Goal: Task Accomplishment & Management: Manage account settings

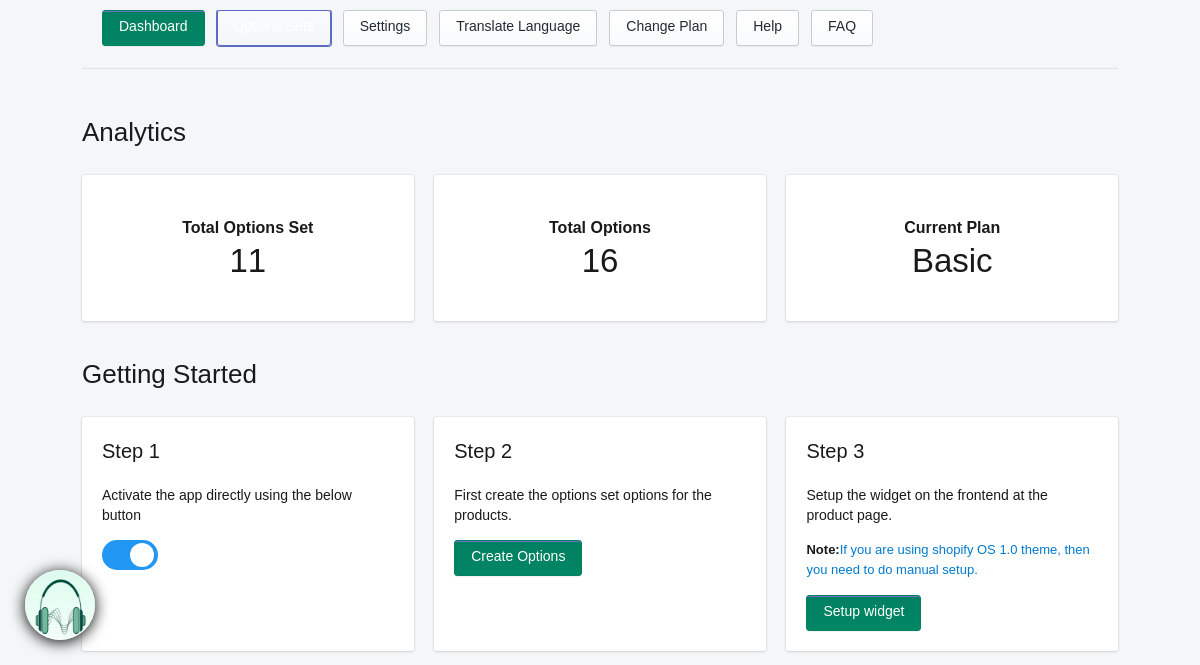
click at [266, 33] on link "Options Sets" at bounding box center [274, 28] width 114 height 36
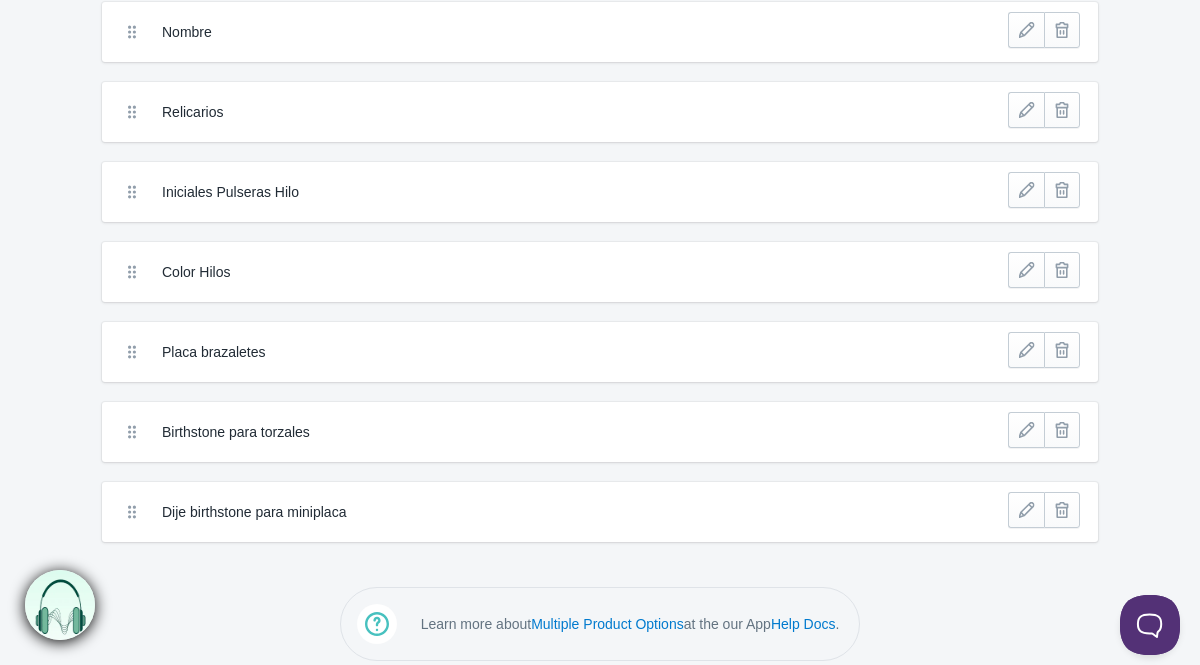
scroll to position [504, 0]
click at [1025, 196] on link at bounding box center [1026, 188] width 36 height 36
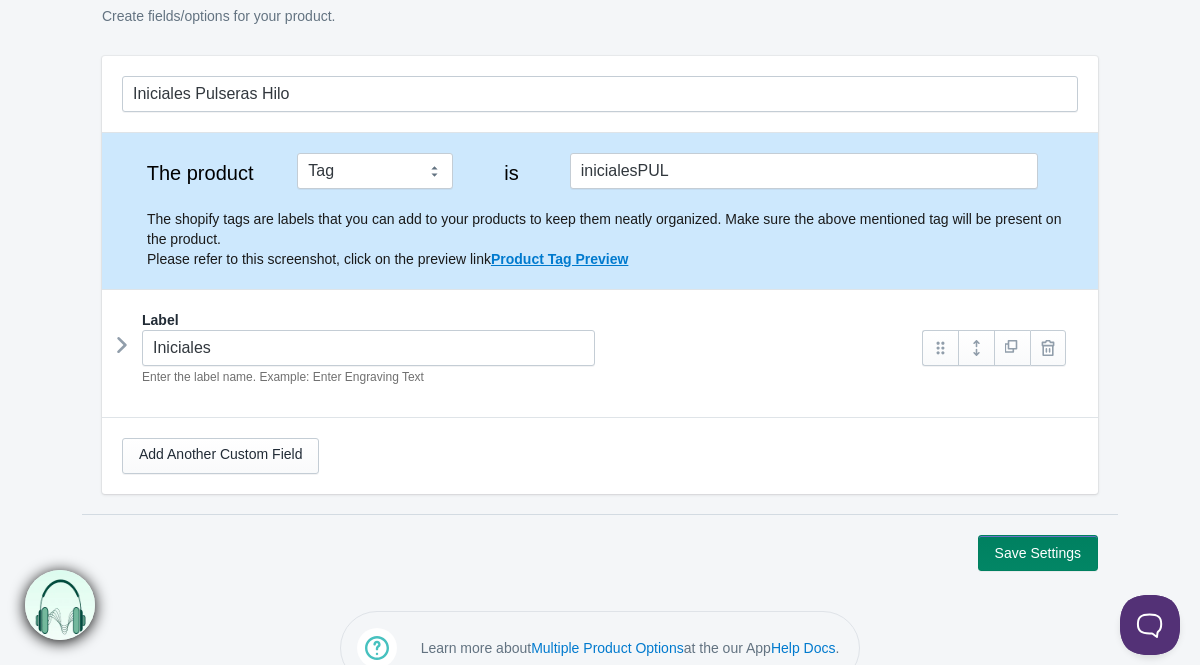
scroll to position [172, 0]
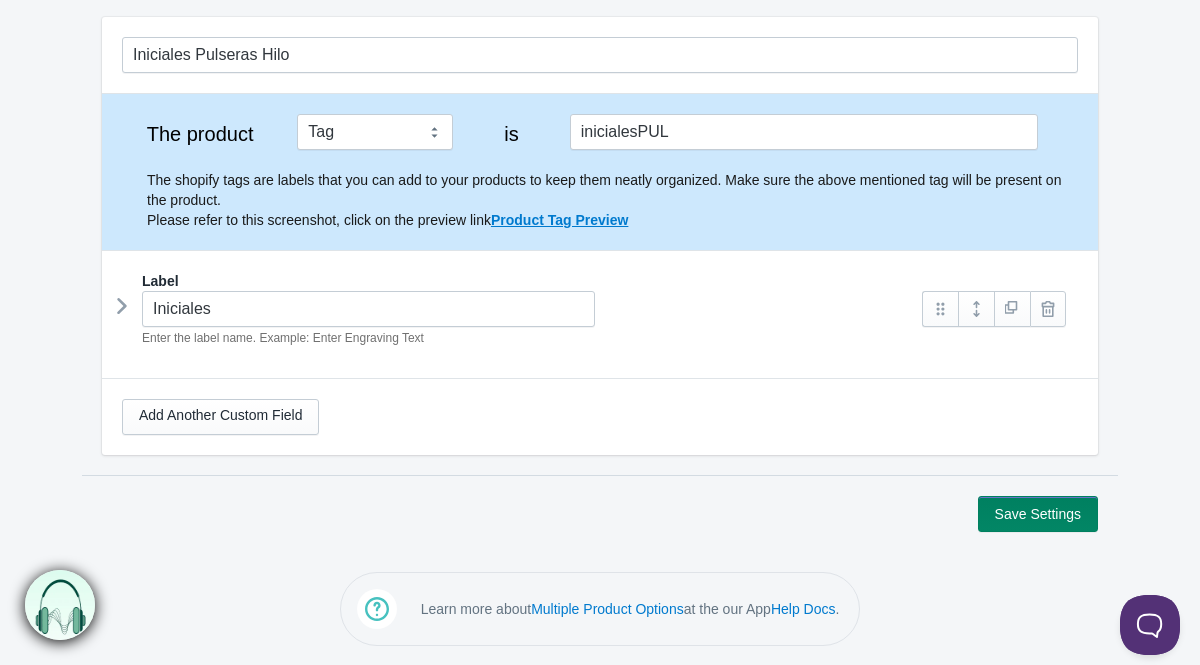
click at [122, 303] on icon at bounding box center [122, 306] width 0 height 30
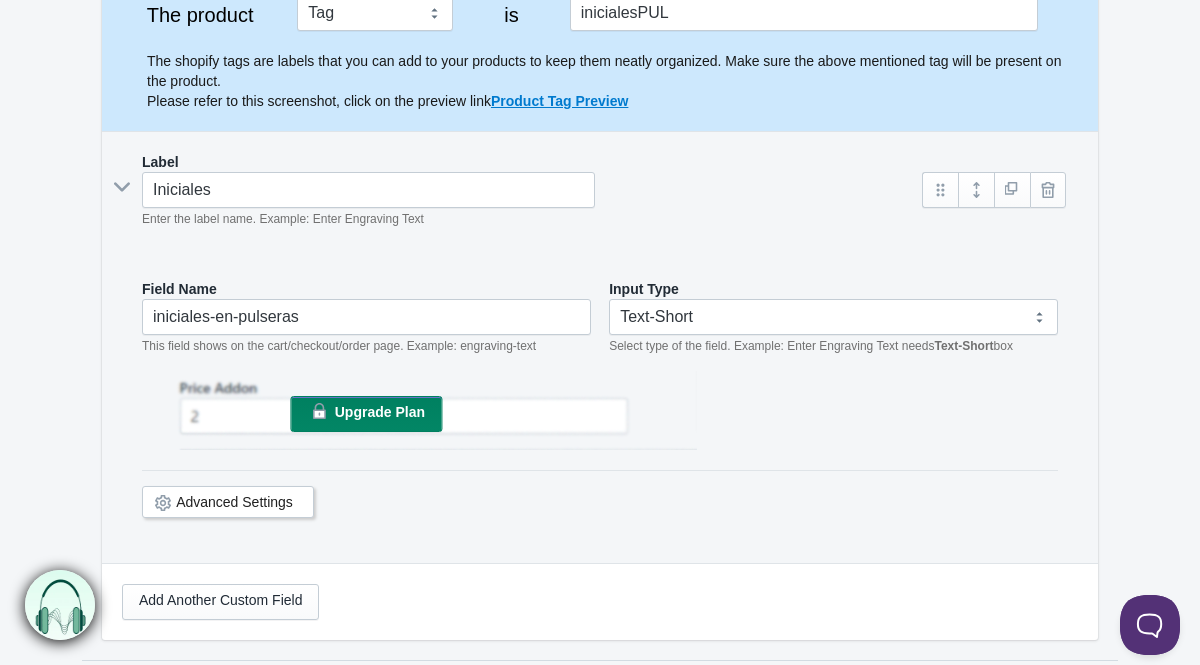
scroll to position [295, 0]
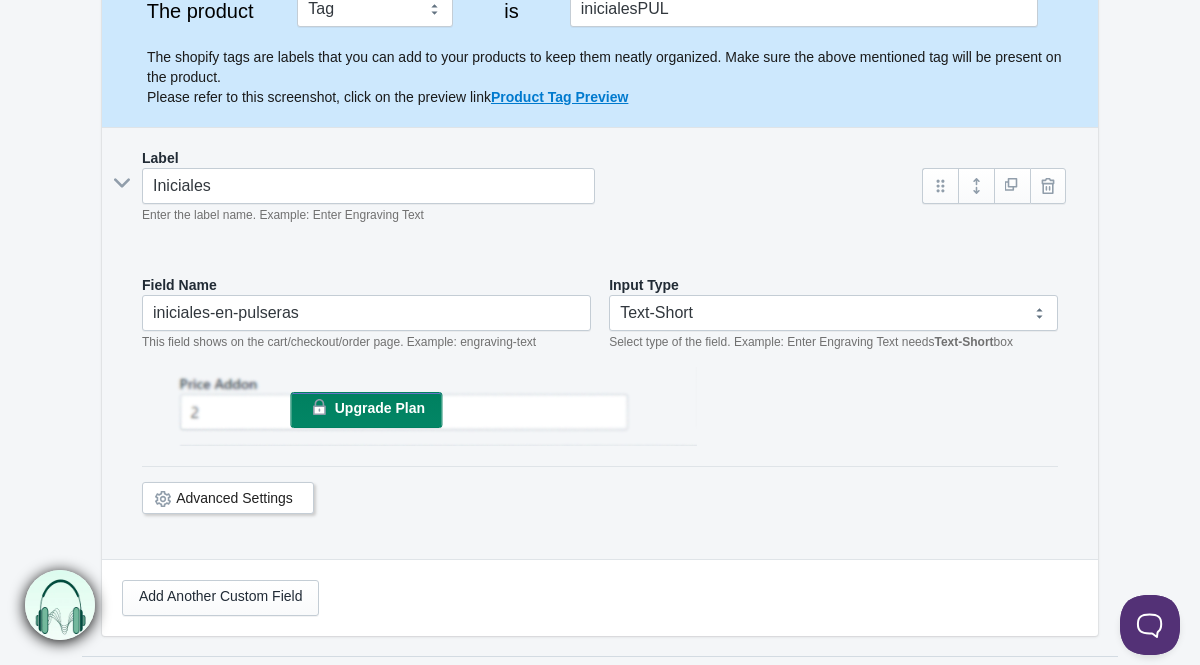
click at [182, 495] on link "Advanced Settings" at bounding box center [234, 498] width 117 height 16
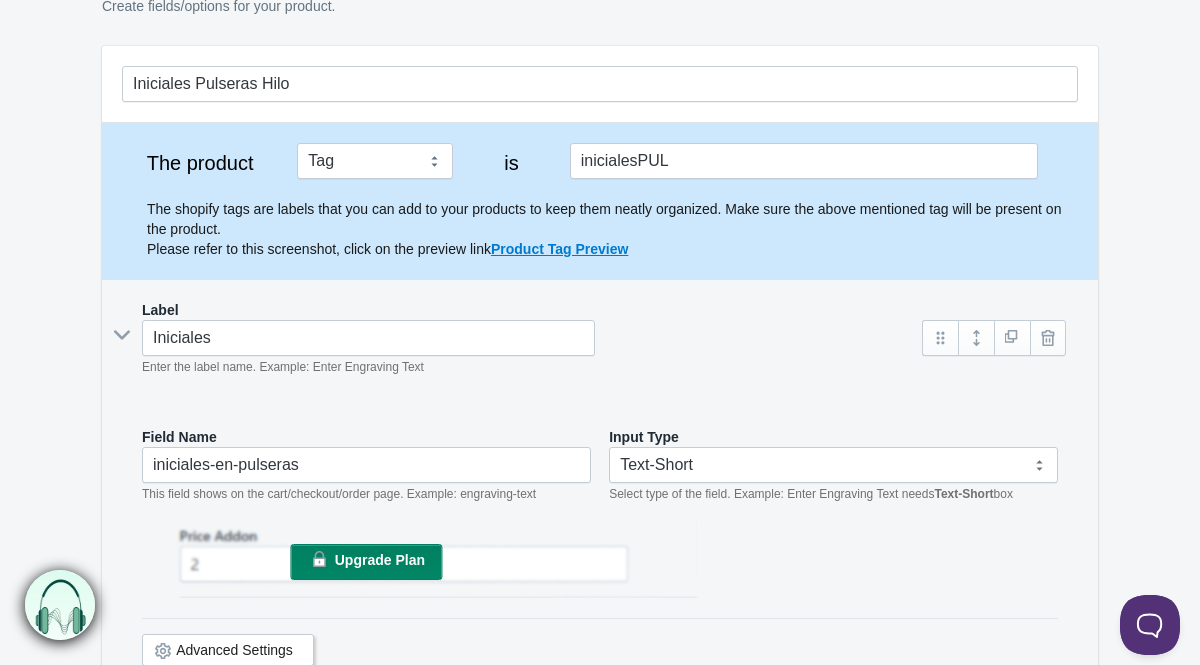
scroll to position [0, 0]
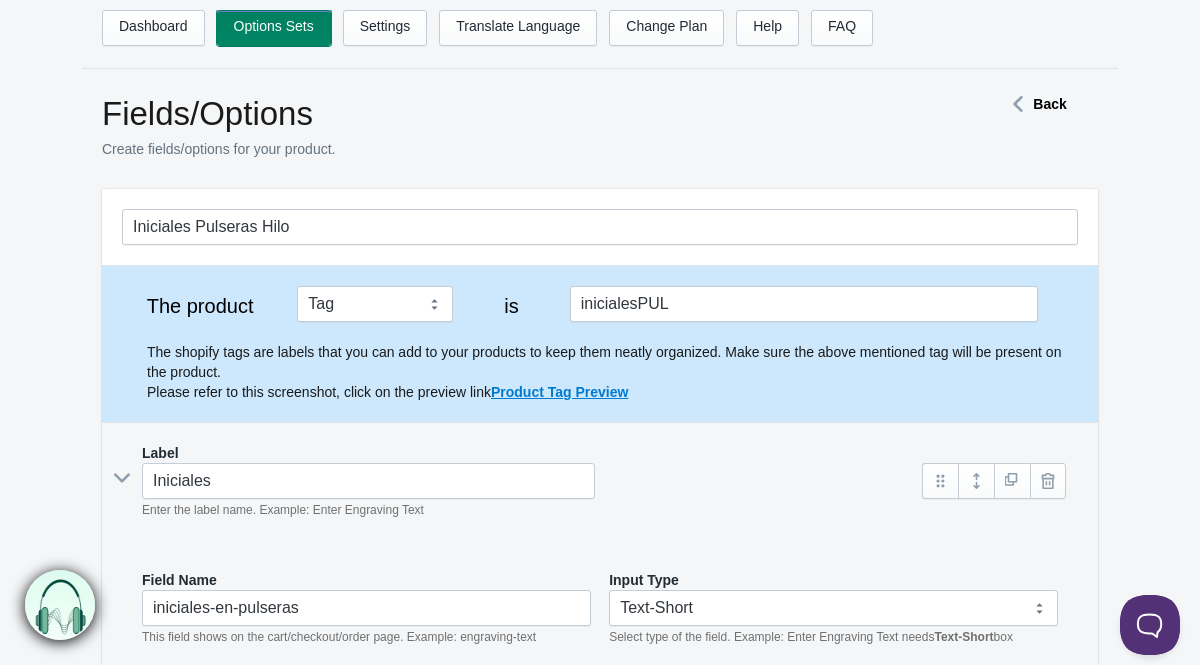
click at [269, 26] on link "Options Sets" at bounding box center [274, 28] width 114 height 36
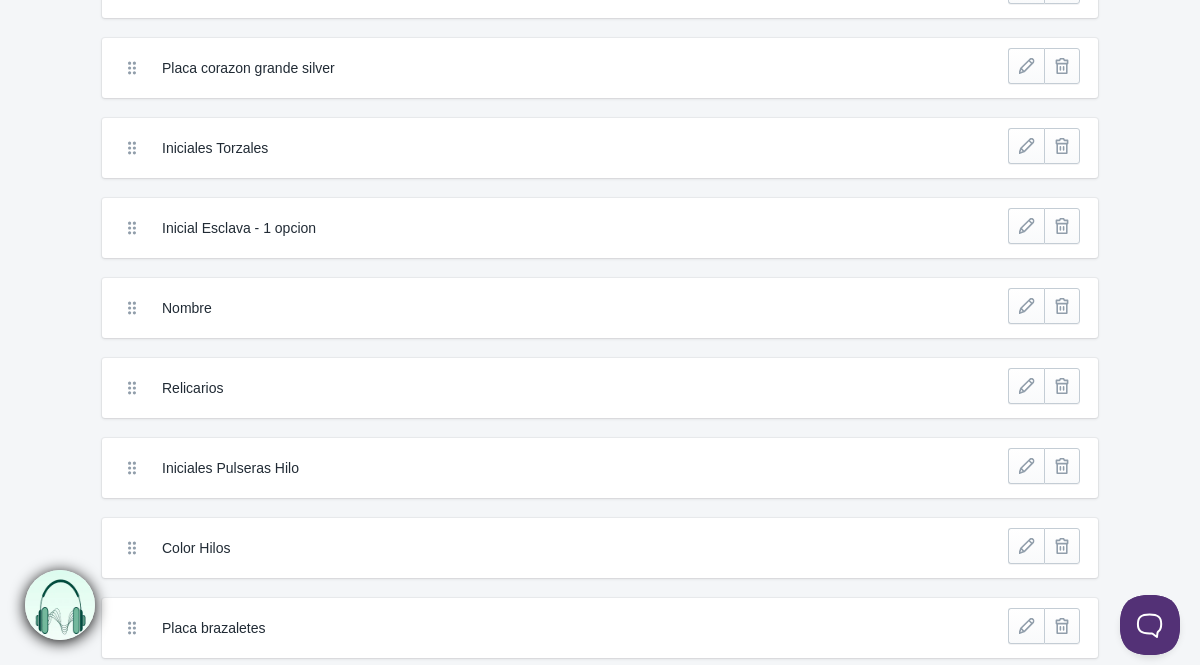
scroll to position [225, 0]
click at [1024, 236] on link at bounding box center [1026, 227] width 36 height 36
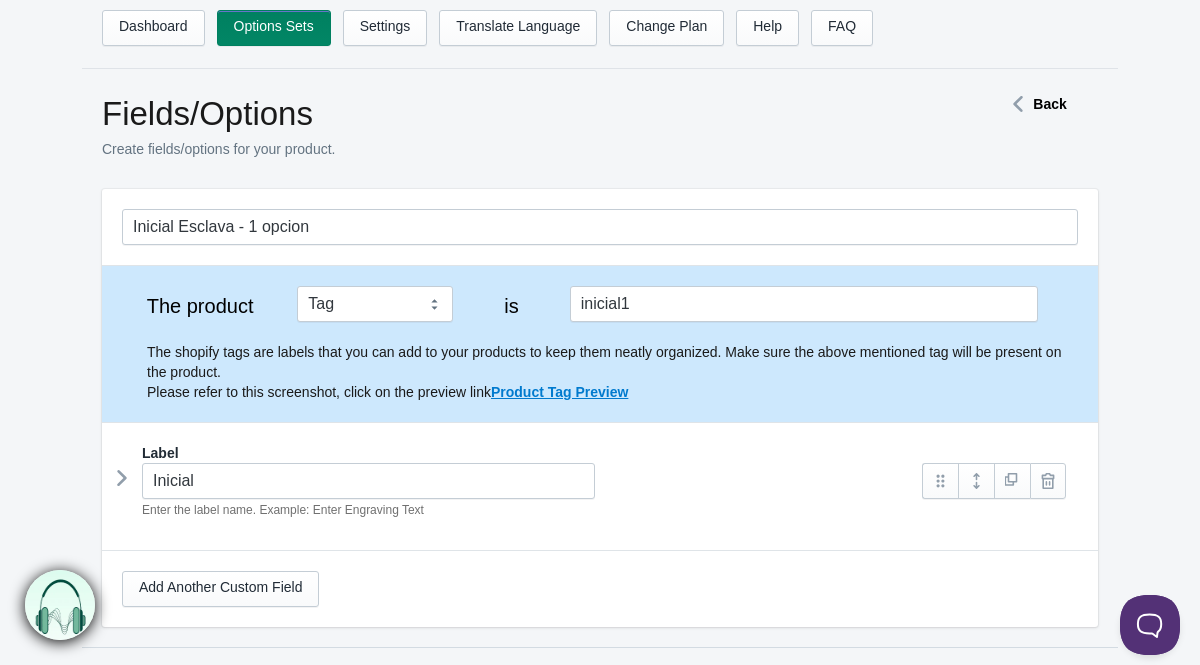
scroll to position [172, 0]
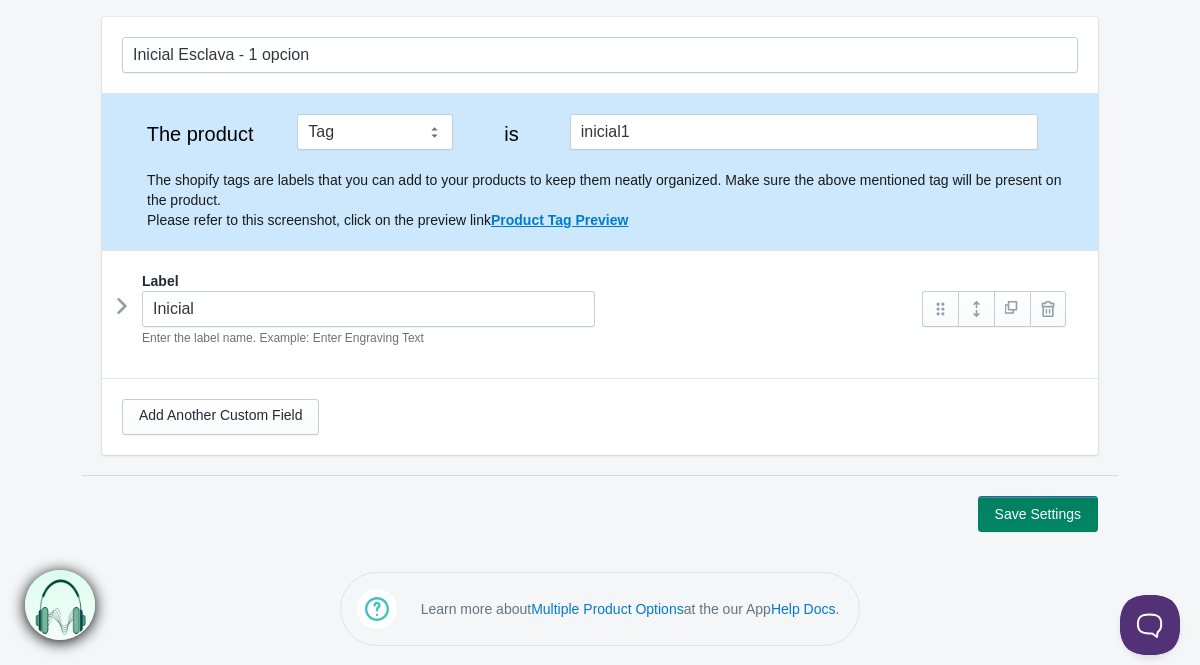
click at [122, 306] on icon at bounding box center [122, 306] width 0 height 30
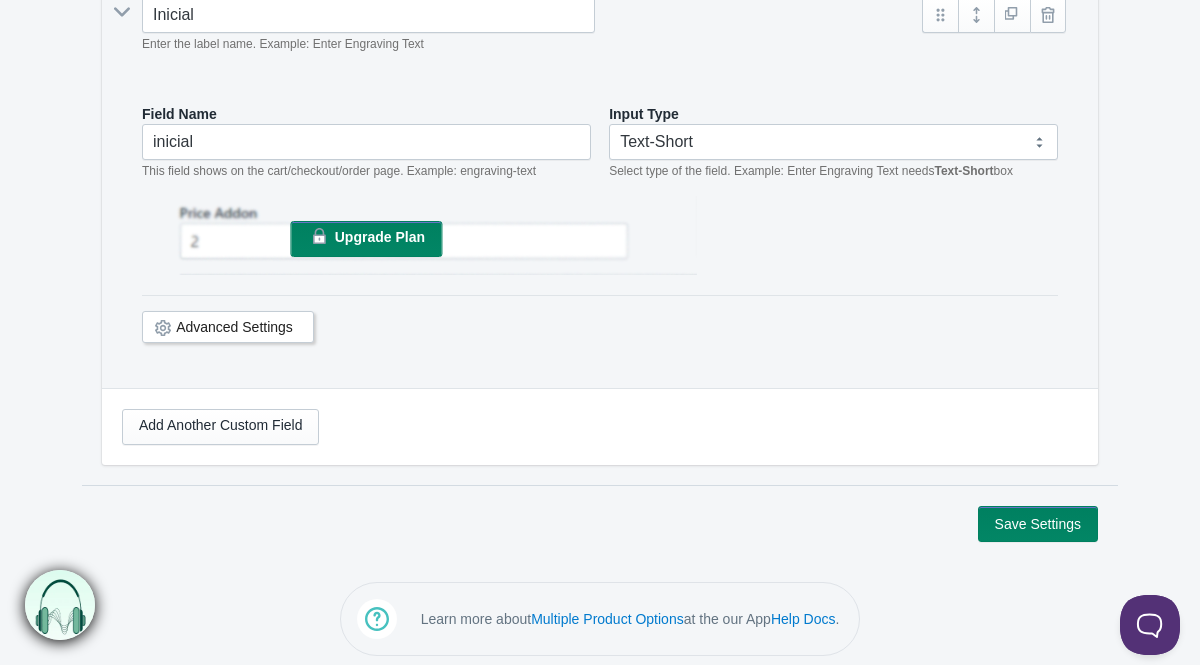
scroll to position [467, 0]
click at [174, 334] on div "Advanced Settings" at bounding box center [228, 326] width 172 height 32
click at [163, 327] on icon at bounding box center [163, 327] width 0 height 0
click at [198, 324] on link "Advanced Settings" at bounding box center [234, 326] width 117 height 16
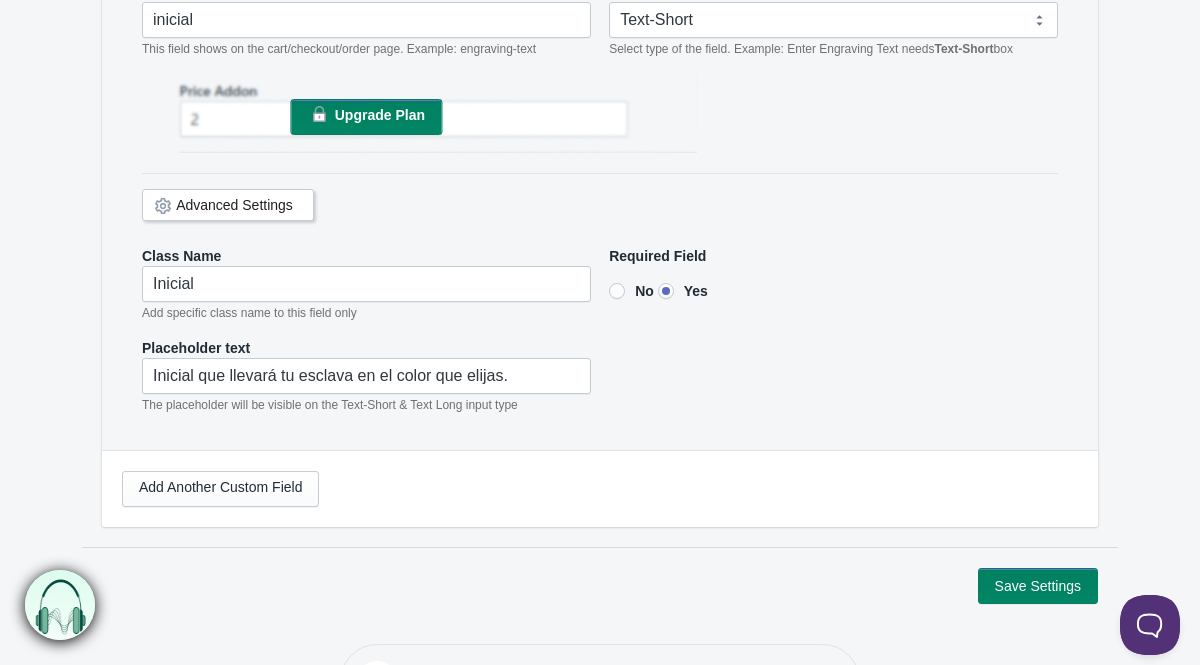
scroll to position [582, 0]
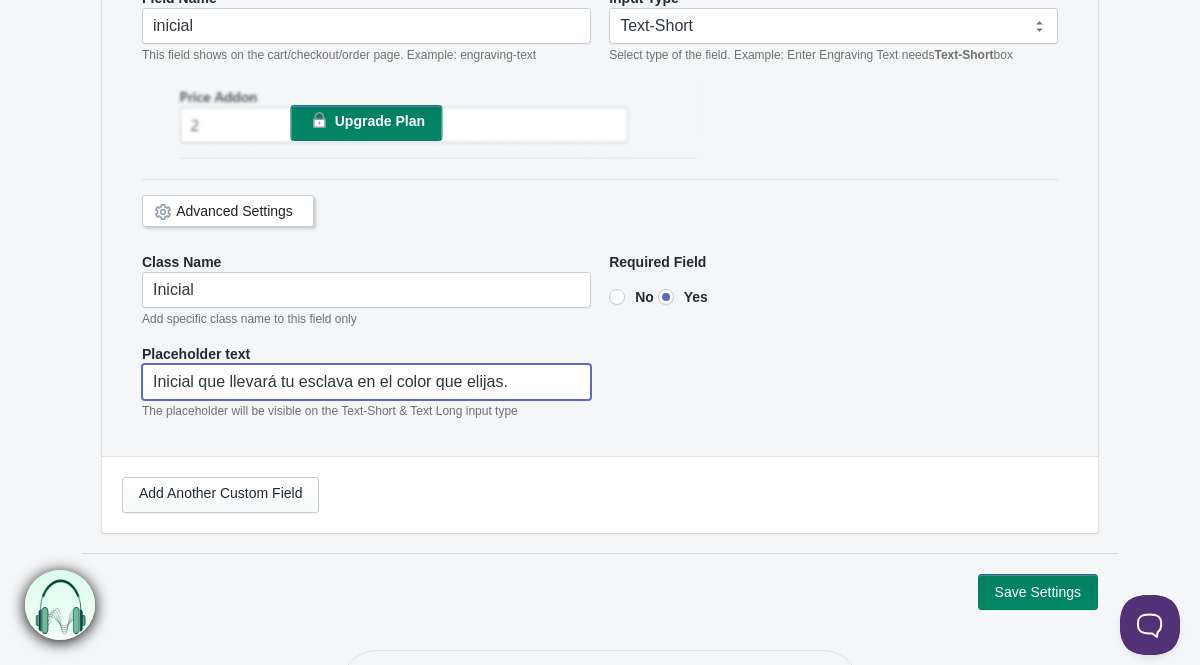
click at [232, 382] on input"] "Inicial que llevará tu esclava en el color que elijas." at bounding box center [366, 382] width 449 height 36
click at [113, 340] on div "Label Inicial Enter the label name. Example: Enter Engraving Text Field Name" at bounding box center [600, 148] width 996 height 615
drag, startPoint x: 523, startPoint y: 383, endPoint x: 149, endPoint y: 382, distance: 374.0
click at [149, 382] on input"] "Inicial que llevará tu esclava en el color que elijas." at bounding box center [366, 382] width 449 height 36
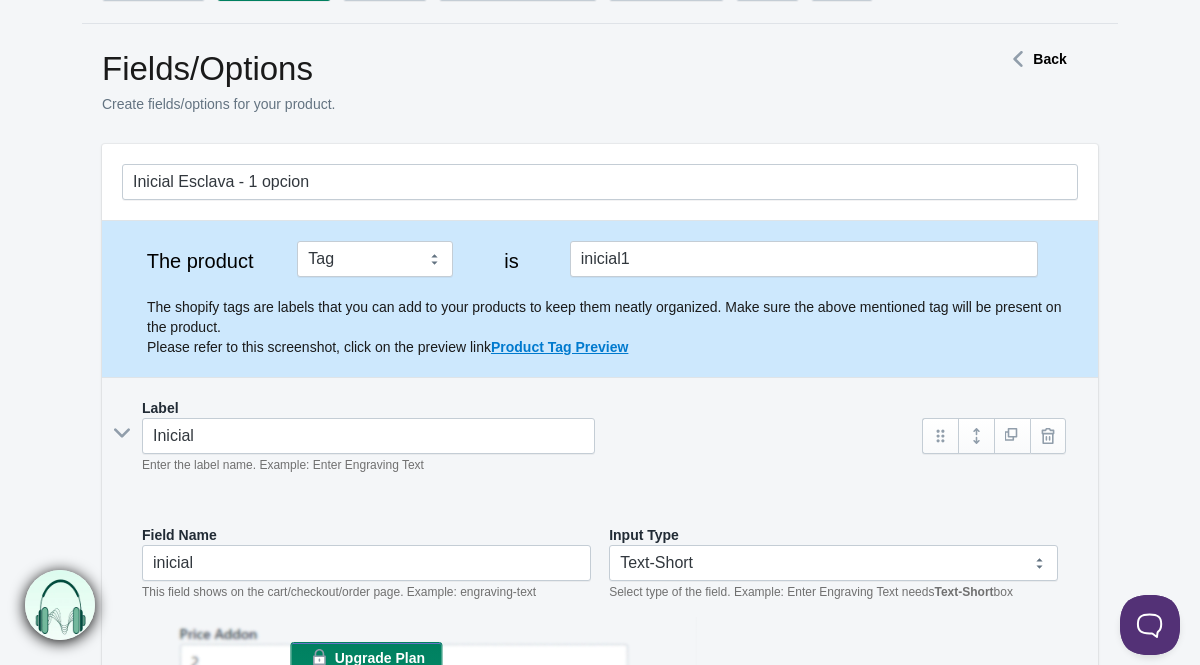
scroll to position [0, 0]
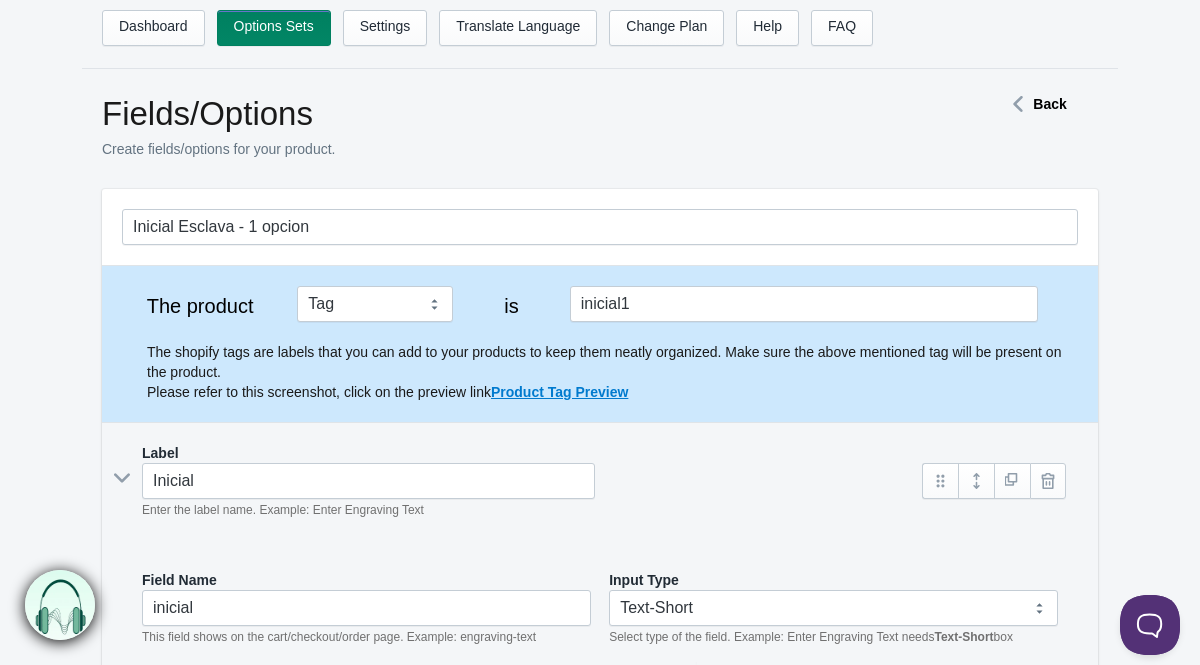
type input"] "Escribe la inicial."
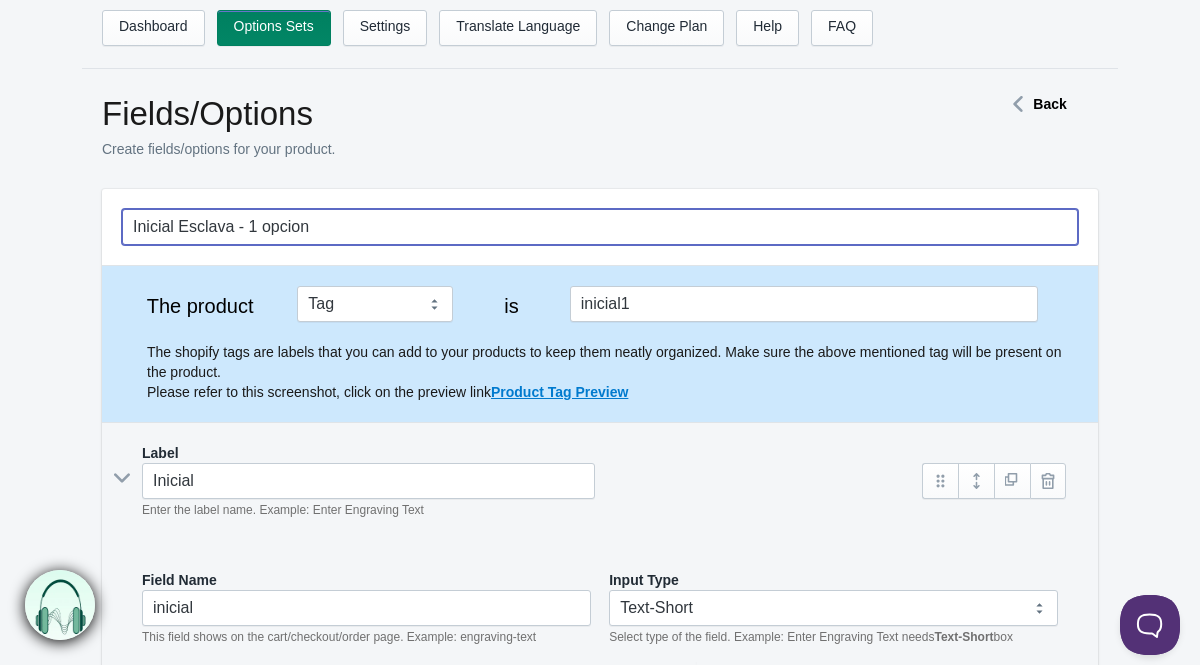
drag, startPoint x: 177, startPoint y: 228, endPoint x: 248, endPoint y: 225, distance: 71.1
click at [248, 225] on input "Inicial Esclava - 1 opcion" at bounding box center [600, 227] width 956 height 36
click at [272, 231] on input "Inicial 1 opcion" at bounding box center [600, 227] width 956 height 36
click at [218, 231] on input "Inicial 1 opcion -" at bounding box center [600, 227] width 956 height 36
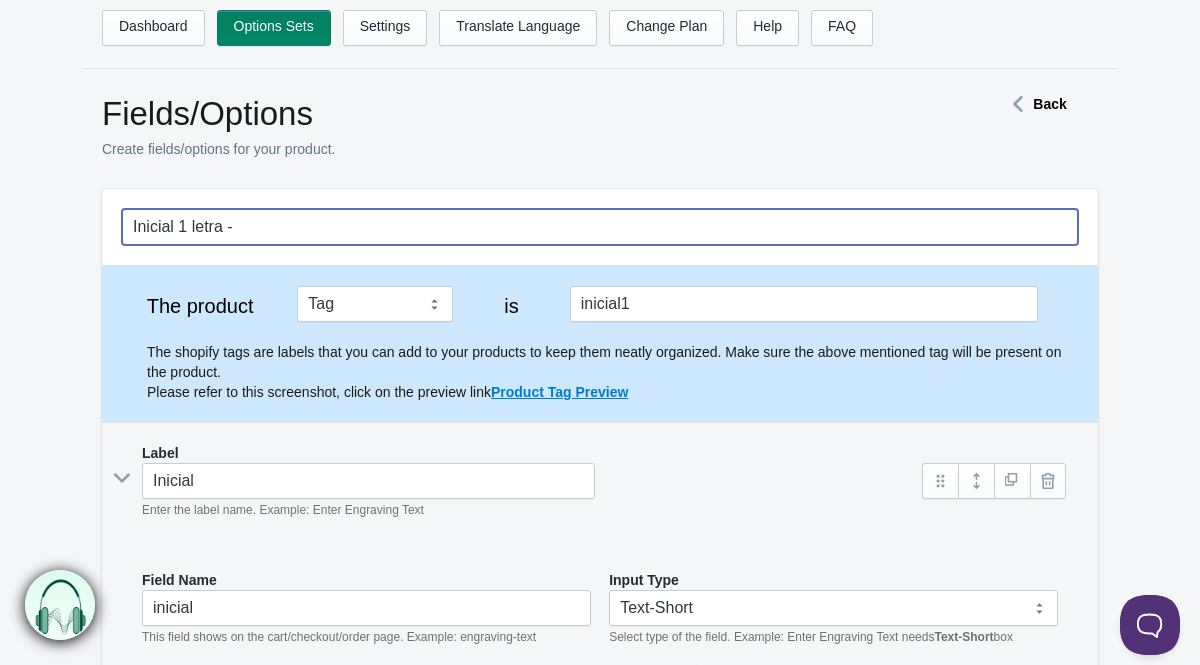
click at [345, 226] on input "Inicial 1 letra -" at bounding box center [600, 227] width 956 height 36
type input "Inicial 1 letra - esclavas placas minis"
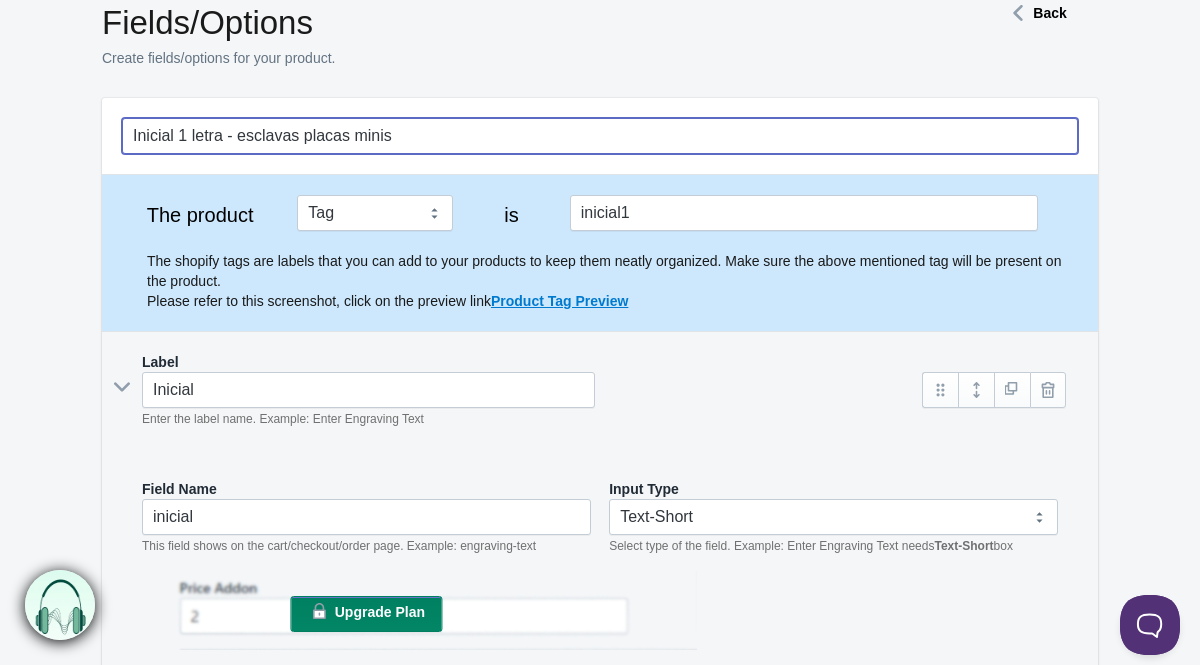
scroll to position [659, 0]
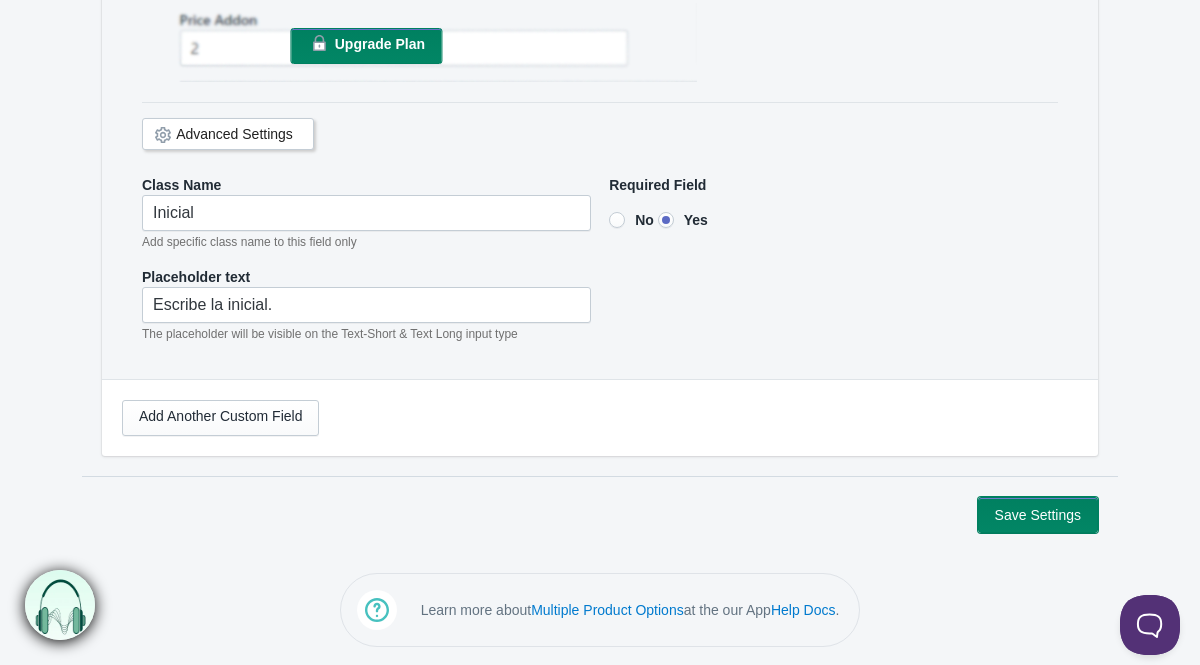
click at [1062, 513] on button "Save Settings" at bounding box center [1038, 515] width 120 height 36
